Goal: Information Seeking & Learning: Learn about a topic

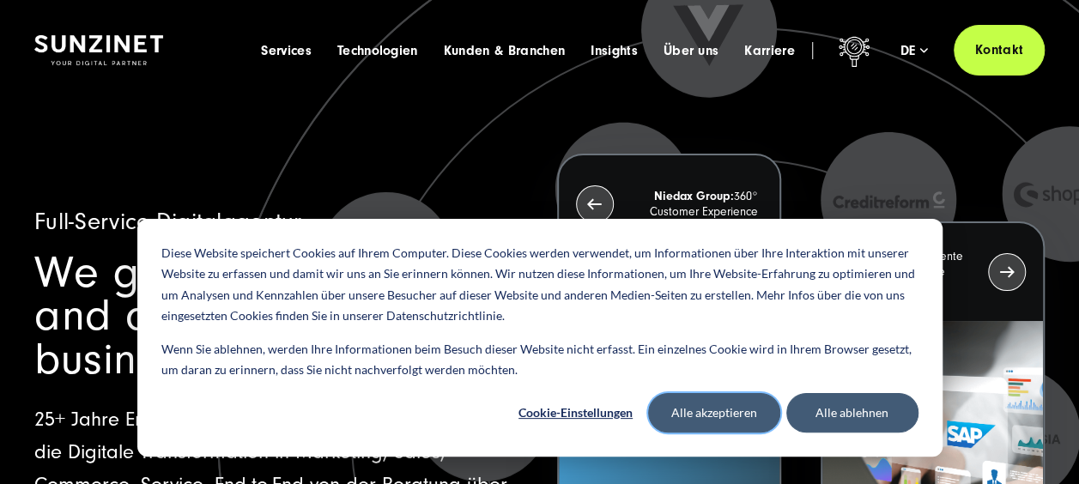
click at [705, 414] on button "Alle akzeptieren" at bounding box center [714, 412] width 132 height 39
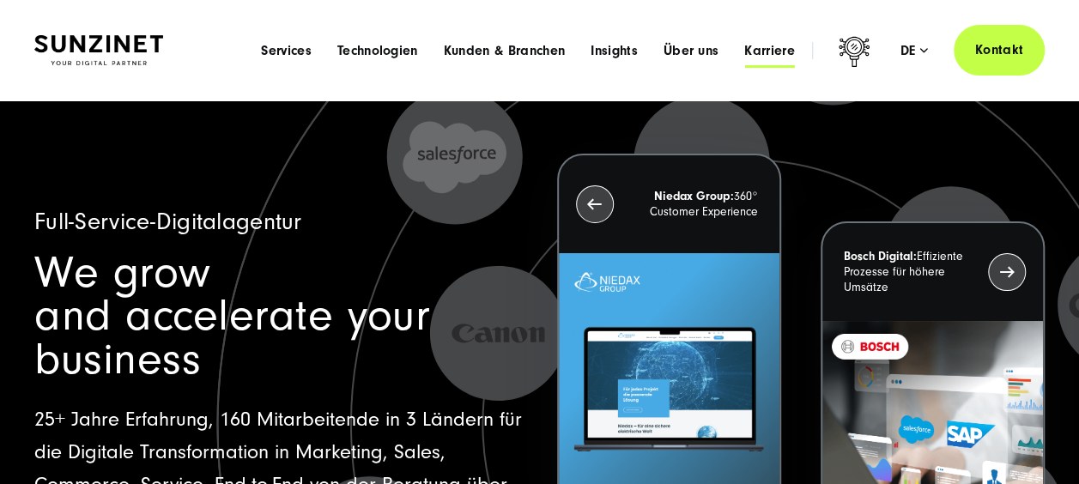
click at [761, 50] on span "Karriere" at bounding box center [769, 50] width 51 height 17
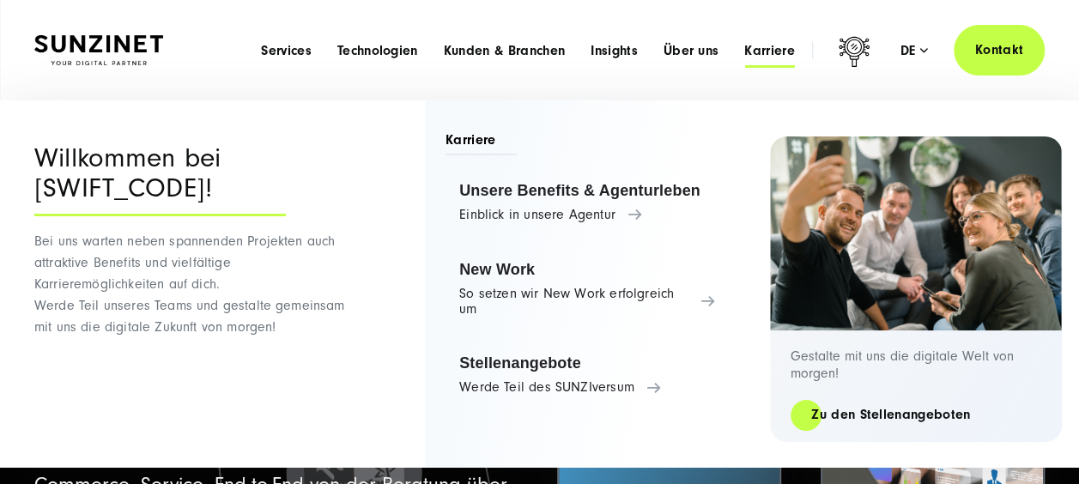
scroll to position [10, 0]
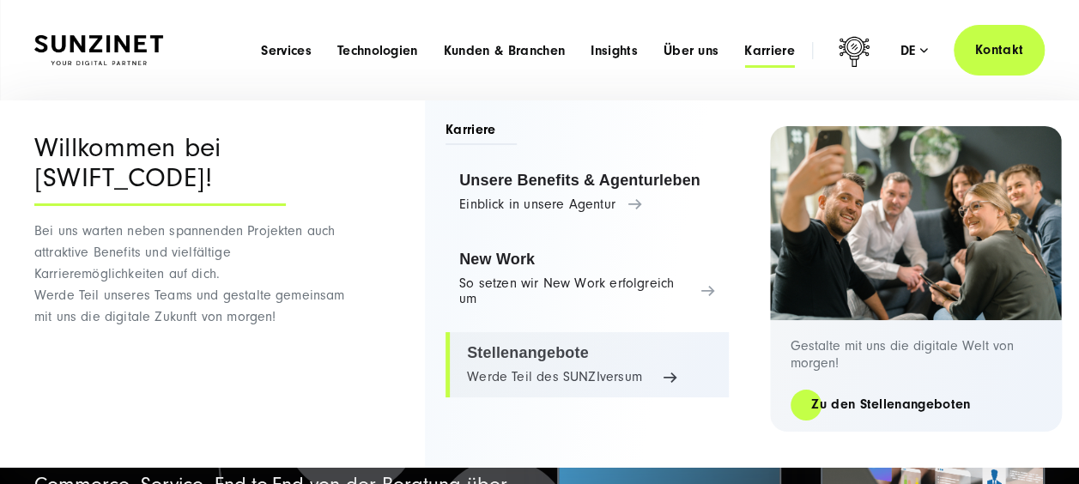
click at [484, 347] on link "Stellenangebote Werde Teil des SUNZIversum" at bounding box center [587, 364] width 283 height 65
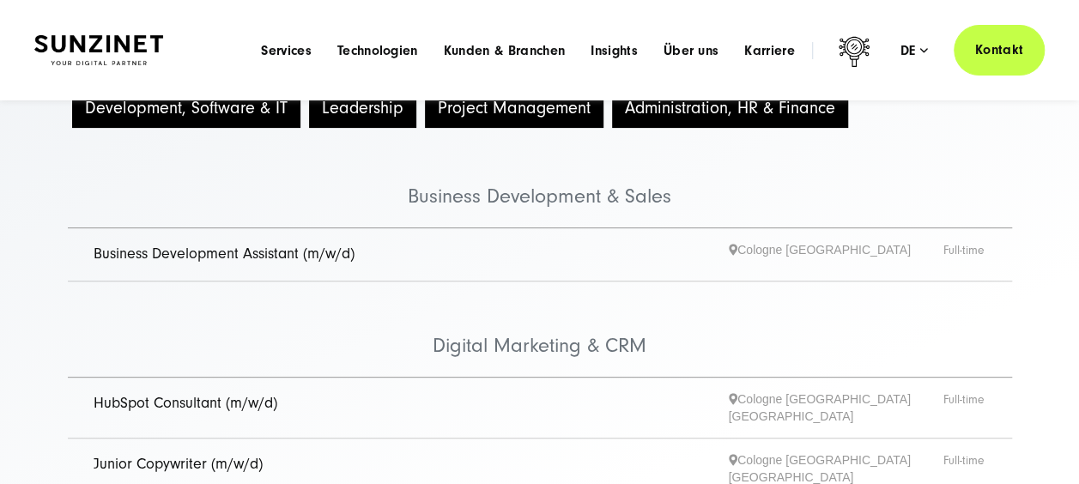
scroll to position [173, 0]
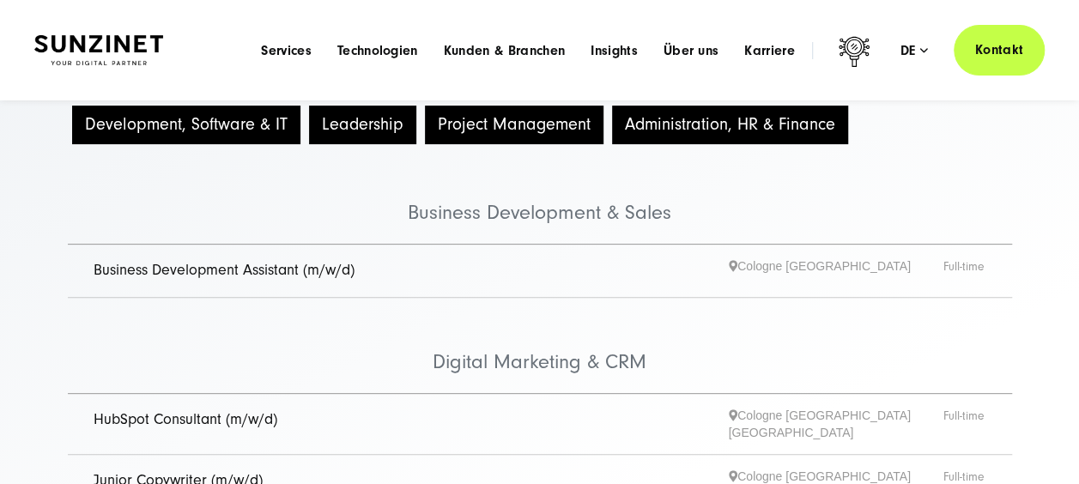
click at [242, 276] on link "Business Development Assistant (m/w/d)" at bounding box center [224, 270] width 261 height 18
